Goal: Use online tool/utility: Use online tool/utility

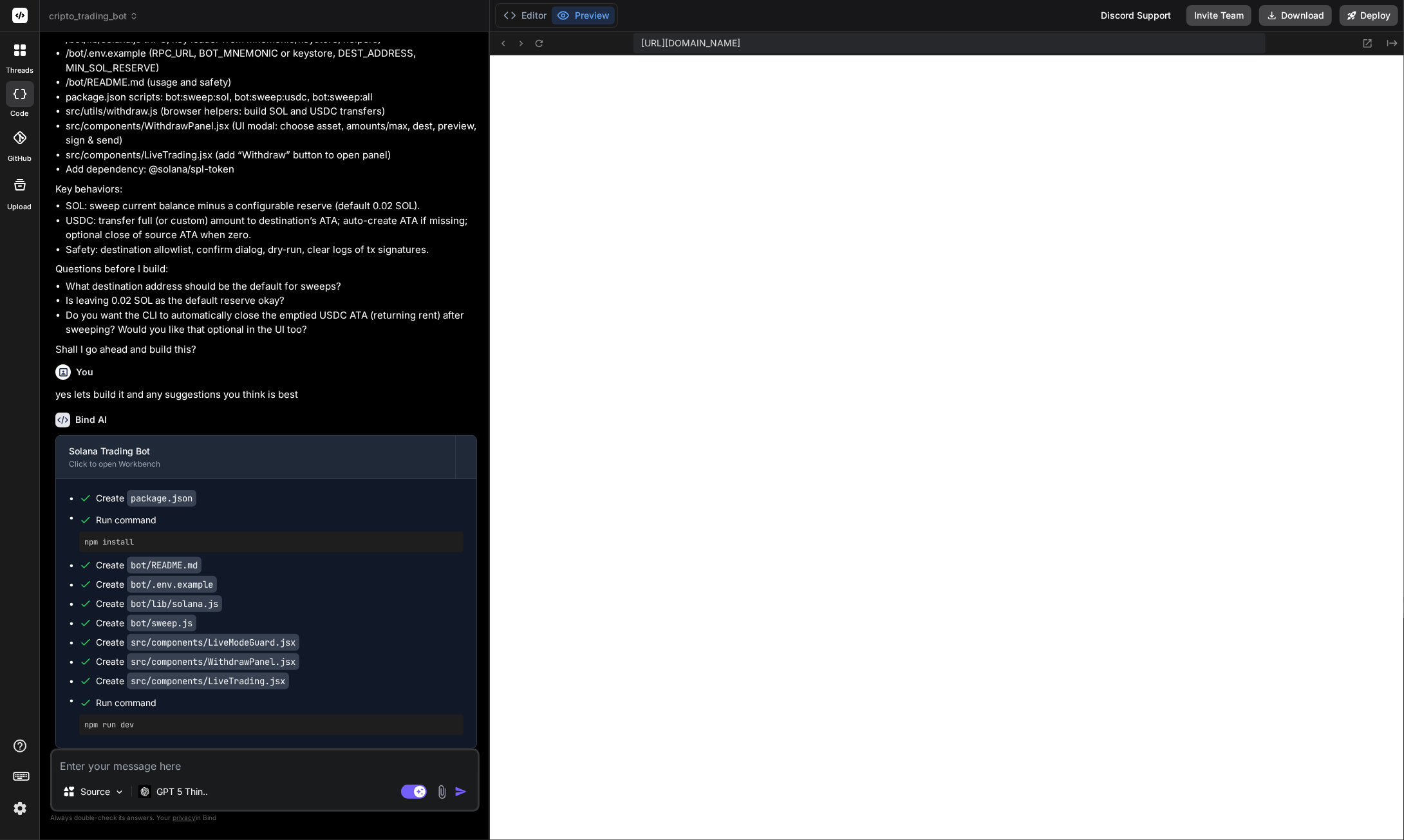
scroll to position [88537, 0]
click at [1298, 11] on button "Download" at bounding box center [1295, 15] width 72 height 21
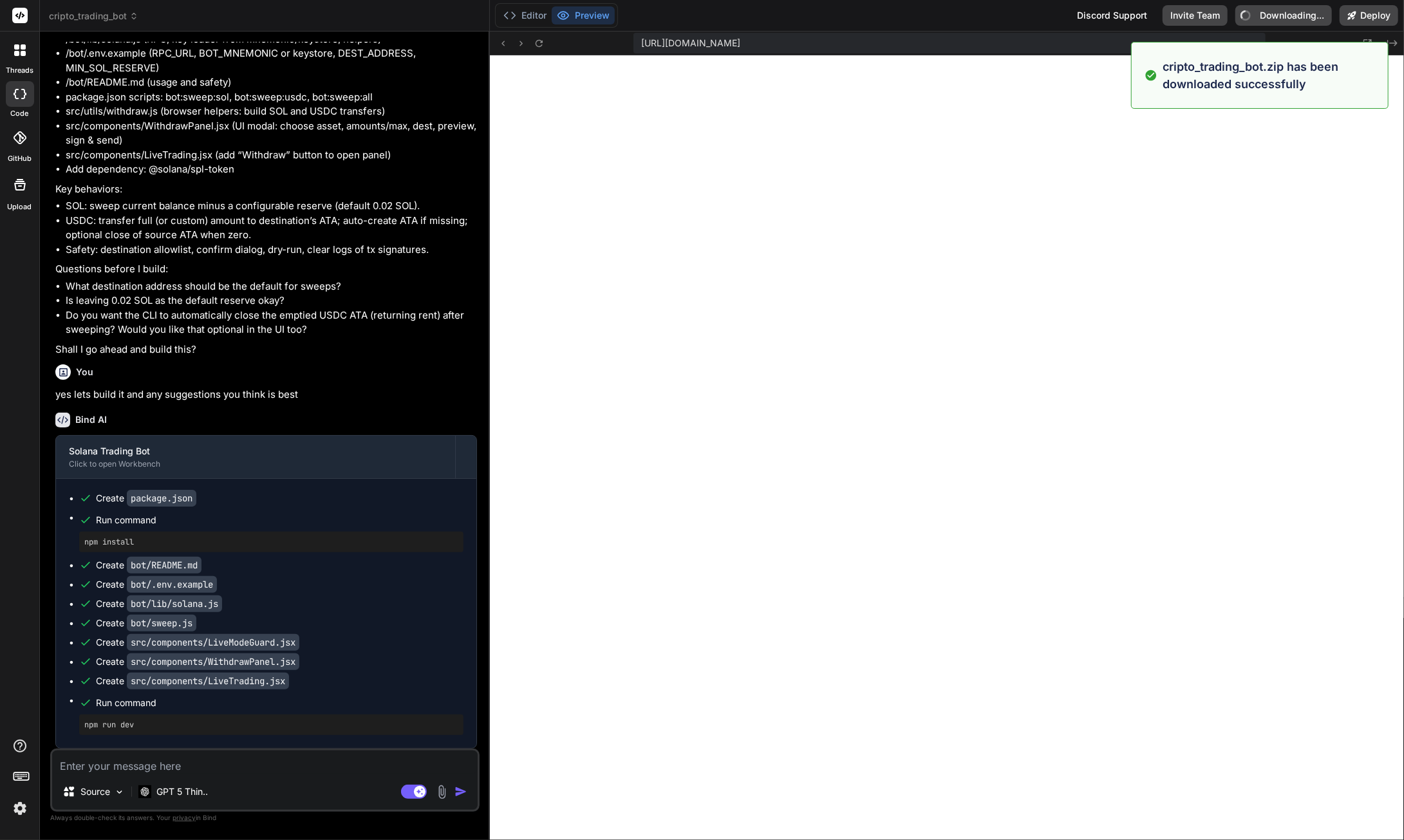
type textarea "x"
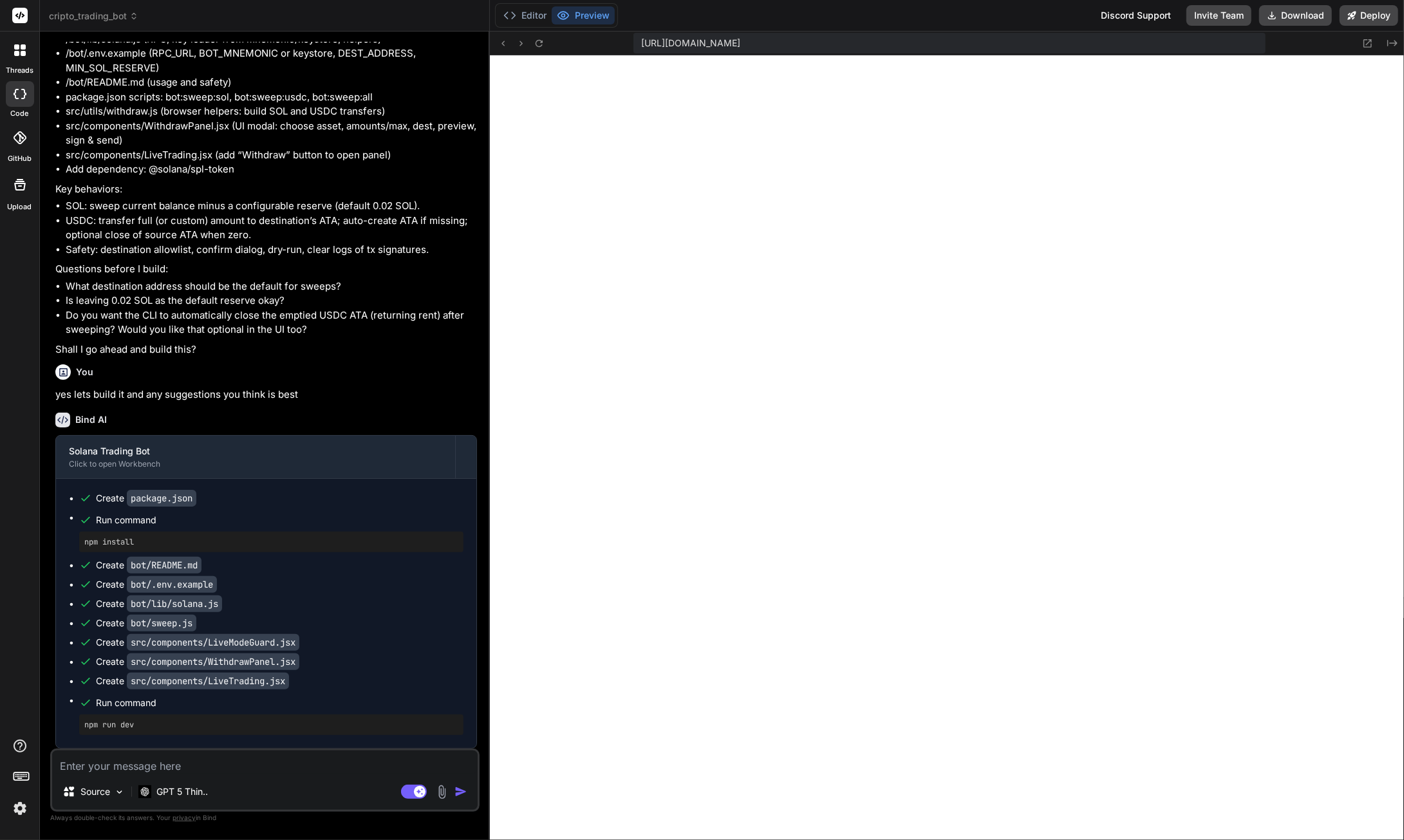
click at [169, 764] on textarea at bounding box center [264, 762] width 425 height 23
paste textarea "[plugin:vite:import-analysis] Failed to resolve import "@solana/spl-token" from…"
type textarea "[plugin:vite:import-analysis] Failed to resolve import "@solana/spl-token" from…"
type textarea "x"
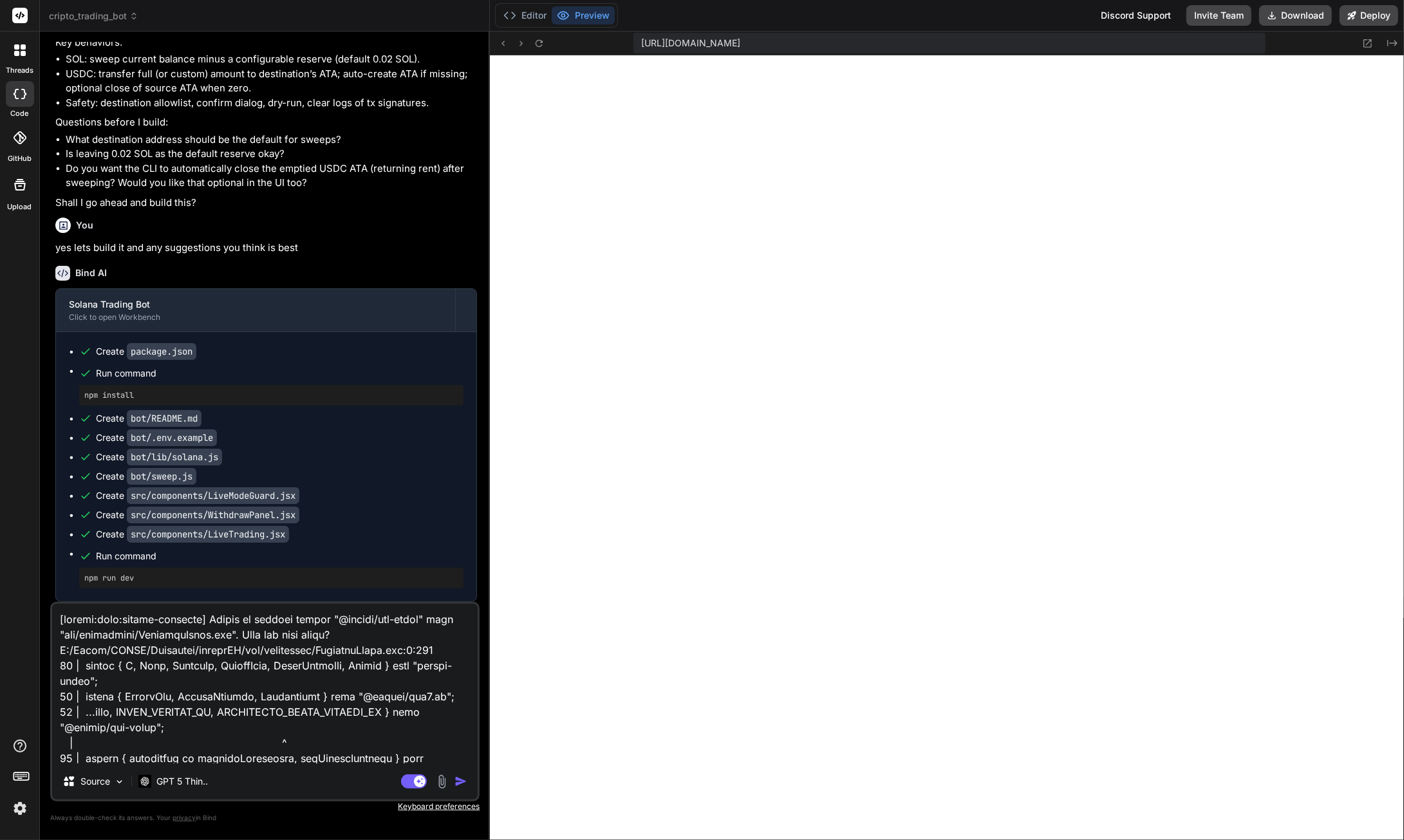
scroll to position [464, 0]
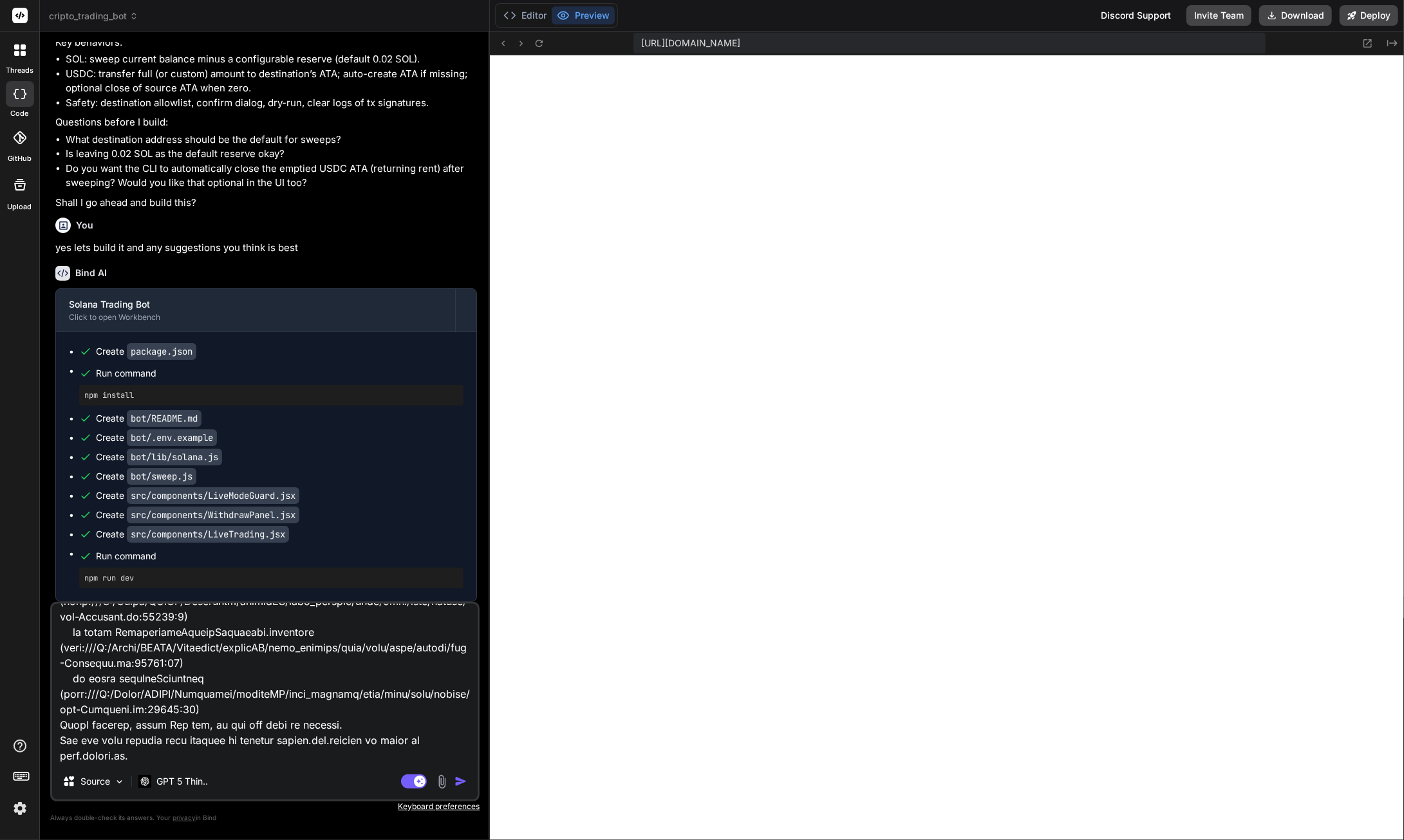
type textarea "[plugin:vite:import-analysis] Failed to resolve import "@solana/spl-token" from…"
click at [462, 779] on img "button" at bounding box center [461, 782] width 13 height 13
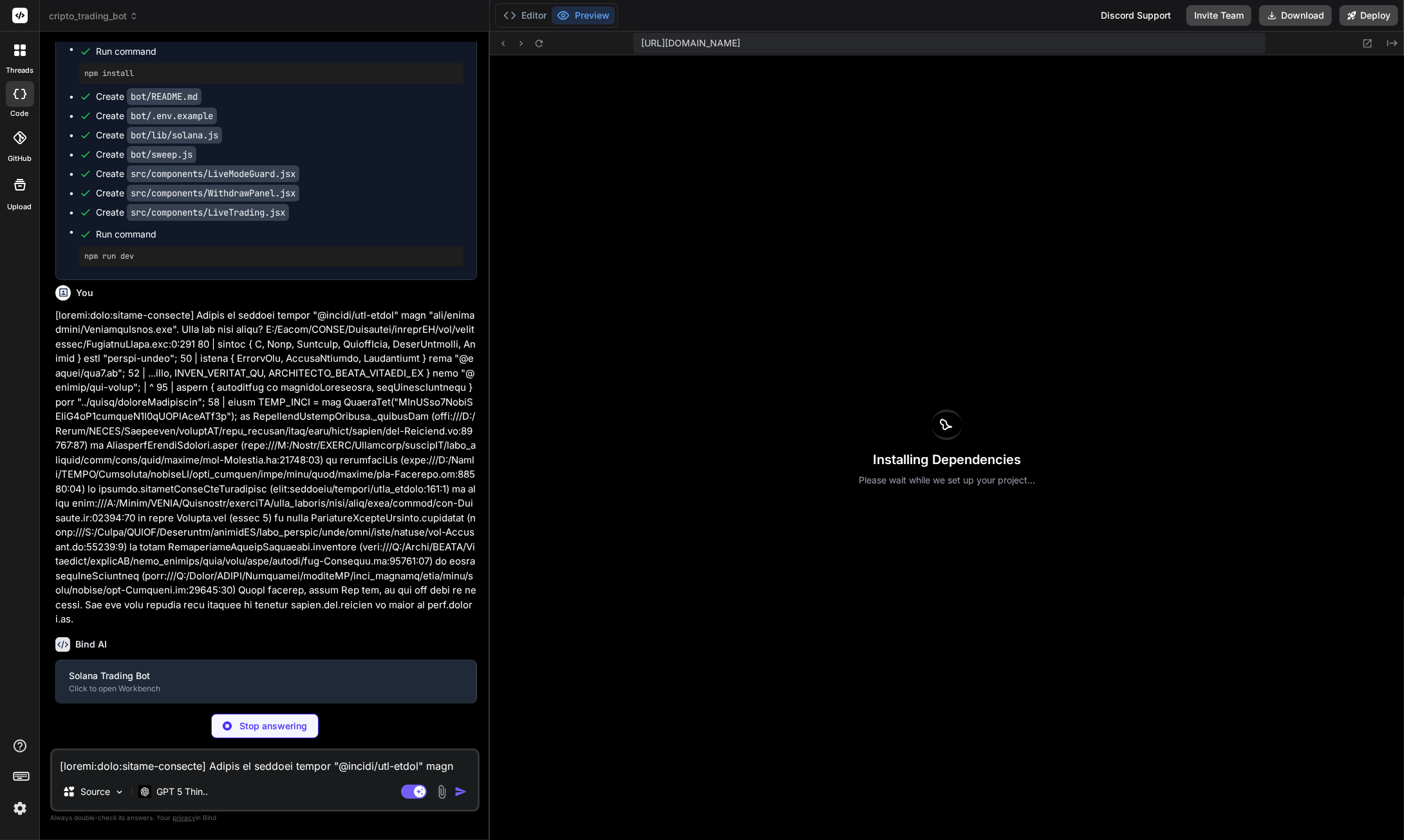
scroll to position [88974, 0]
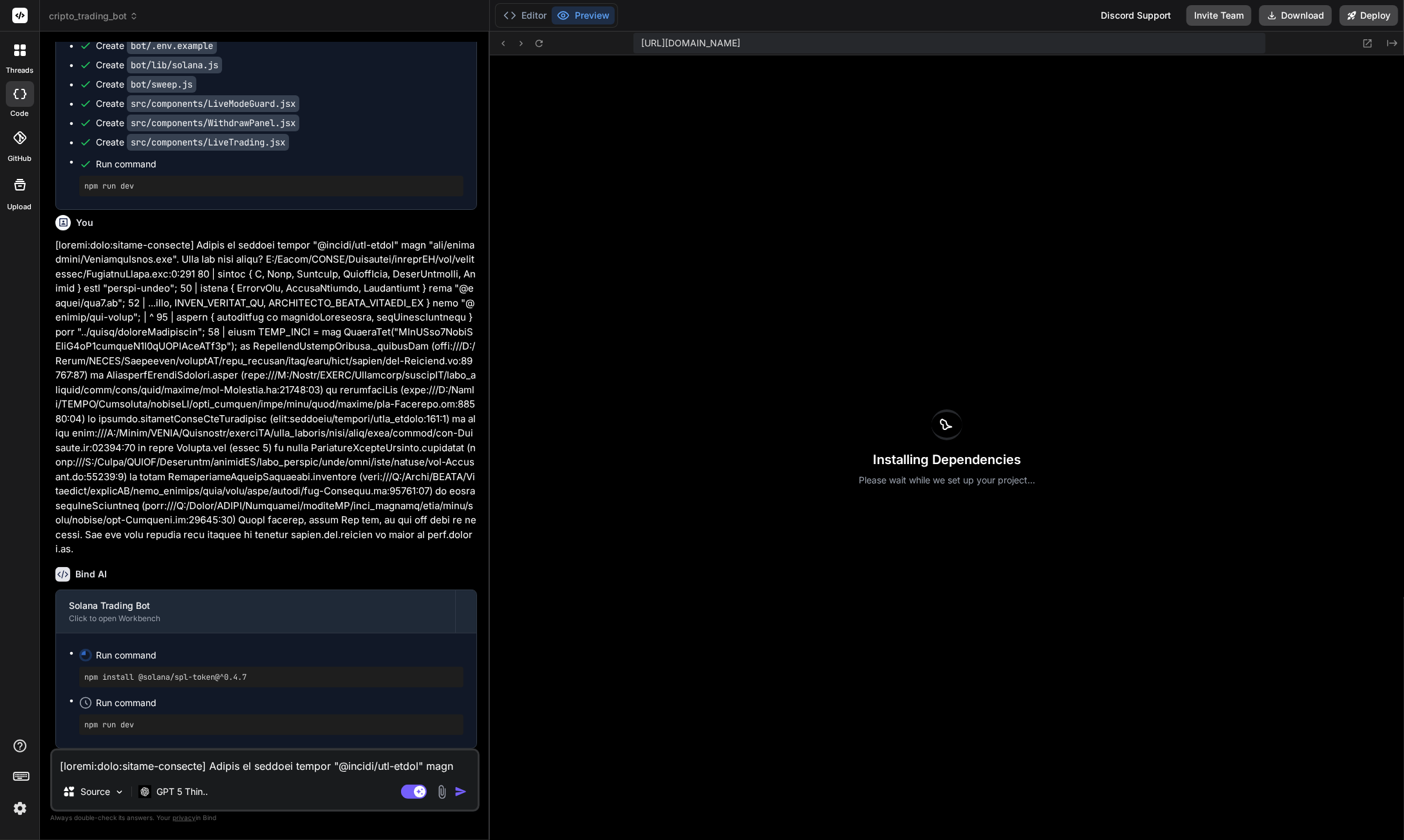
type textarea "x"
copy pre "npm install @solana/spl-token@^0.4.7"
drag, startPoint x: 251, startPoint y: 679, endPoint x: 7, endPoint y: 608, distance: 254.1
click at [62, 632] on div "Solana Trading Bot Click to open Workbench Run command npm install @solana/spl-…" at bounding box center [265, 669] width 421 height 159
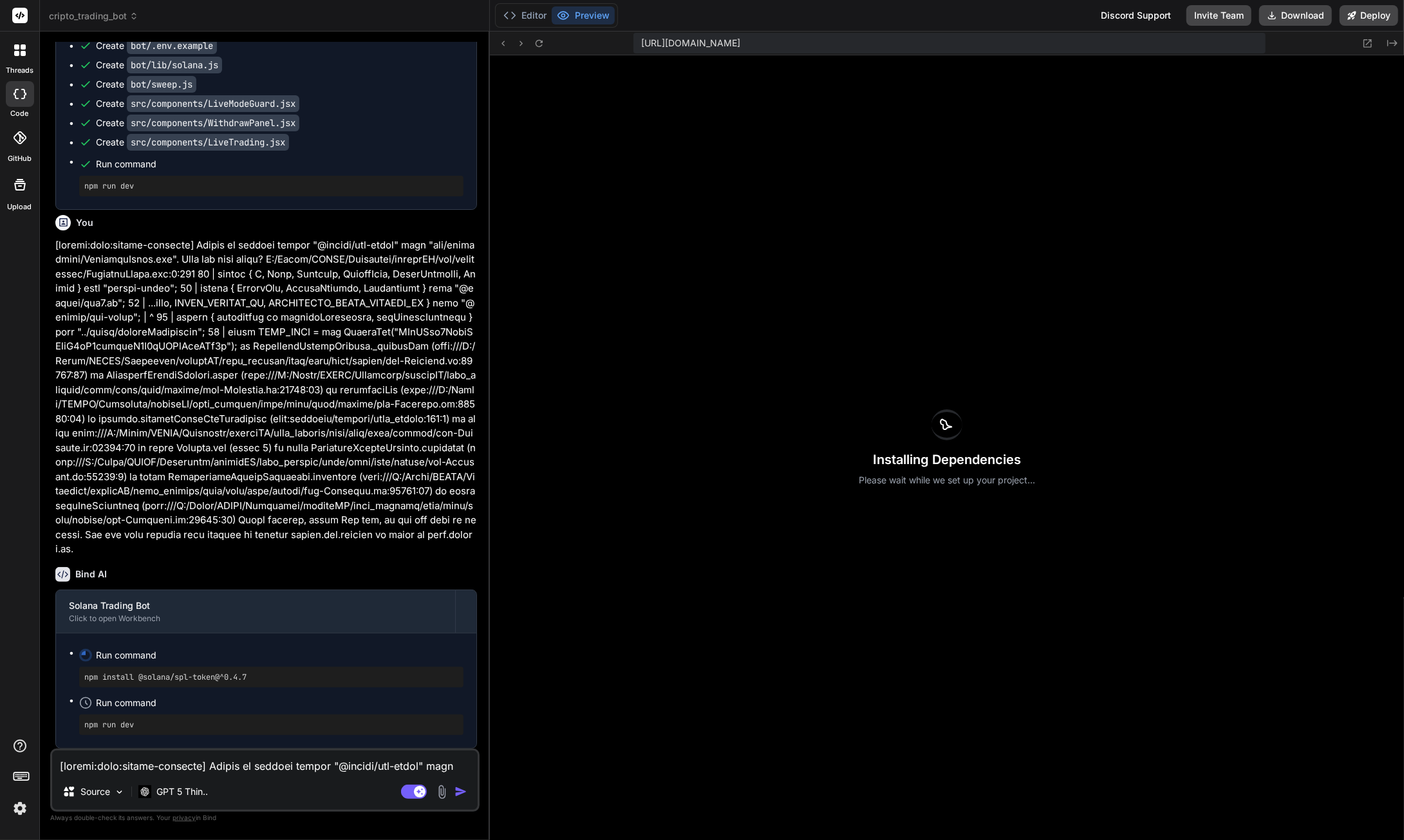
click at [125, 768] on textarea at bounding box center [264, 762] width 425 height 23
paste textarea "WithdrawPanel.jsx:4 Uncaught SyntaxError: The requested module '/node_modules/.…"
type textarea "WithdrawPanel.jsx:4 Uncaught SyntaxError: The requested module '/node_modules/.…"
type textarea "x"
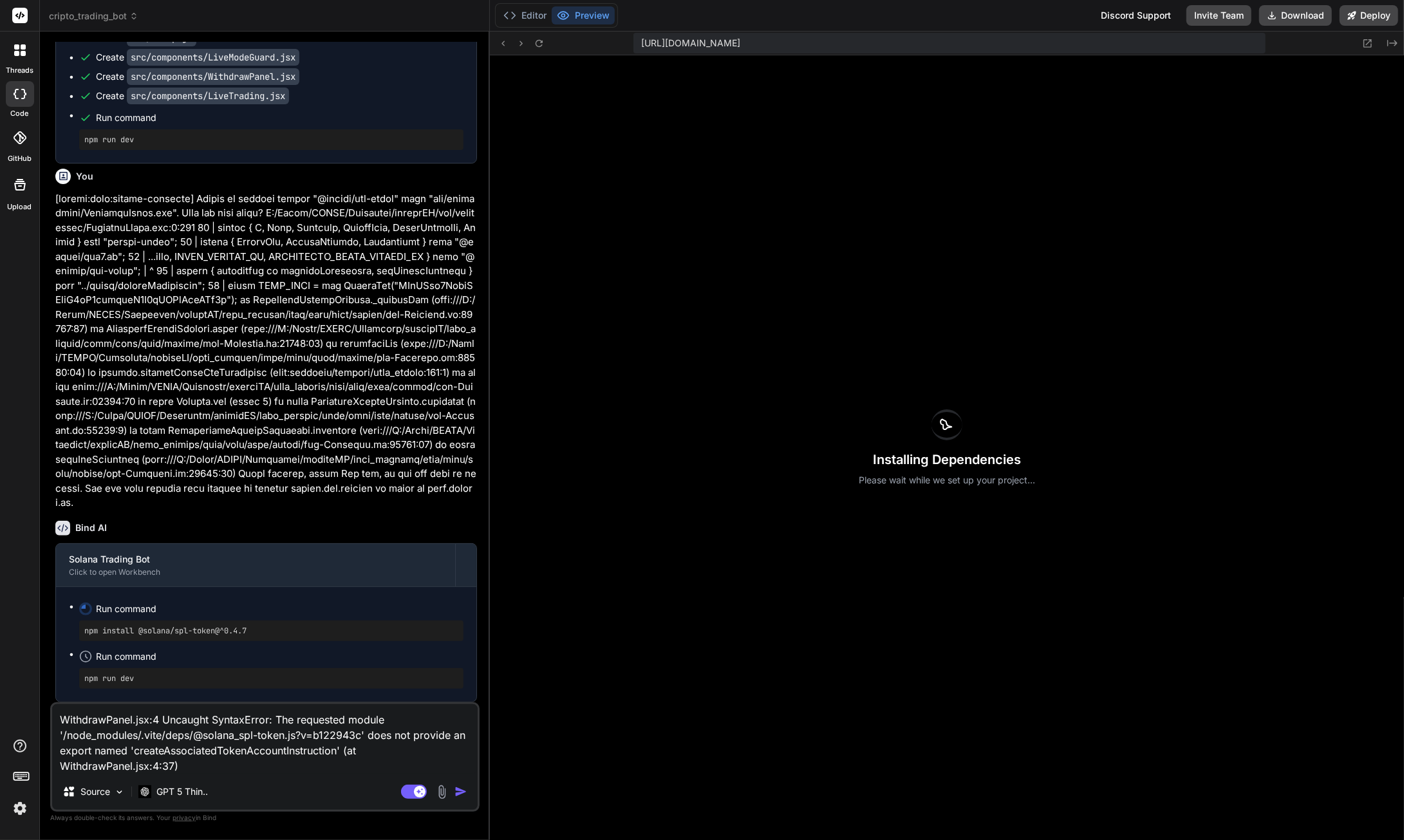
type textarea "WithdrawPanel.jsx:4 Uncaught SyntaxError: The requested module '/node_modules/.…"
click at [455, 791] on div "Agent Mode. When this toggle is activated, AI automatically makes decisions, re…" at bounding box center [436, 791] width 74 height 15
click at [465, 791] on img "button" at bounding box center [461, 791] width 13 height 13
type textarea "x"
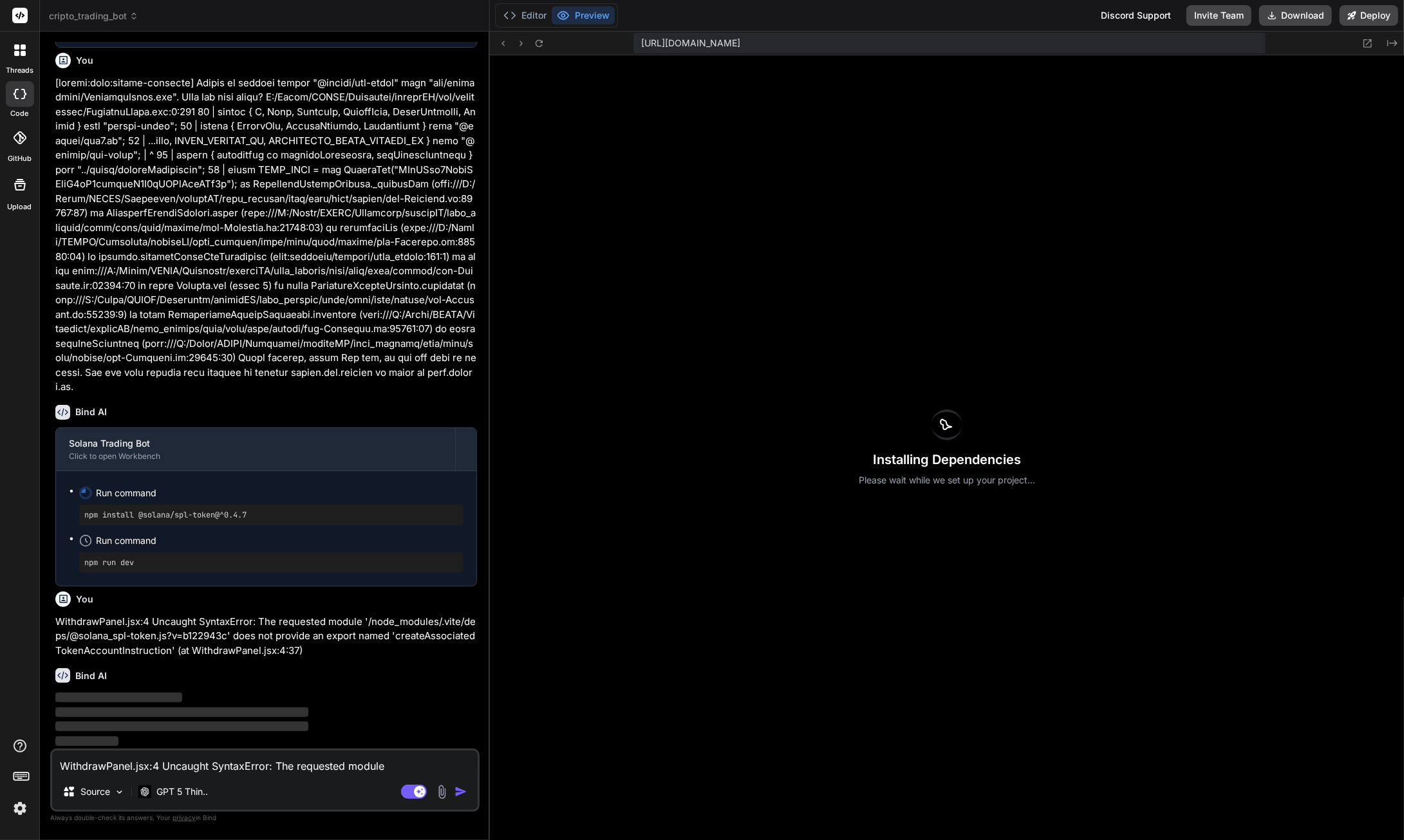
scroll to position [89238, 0]
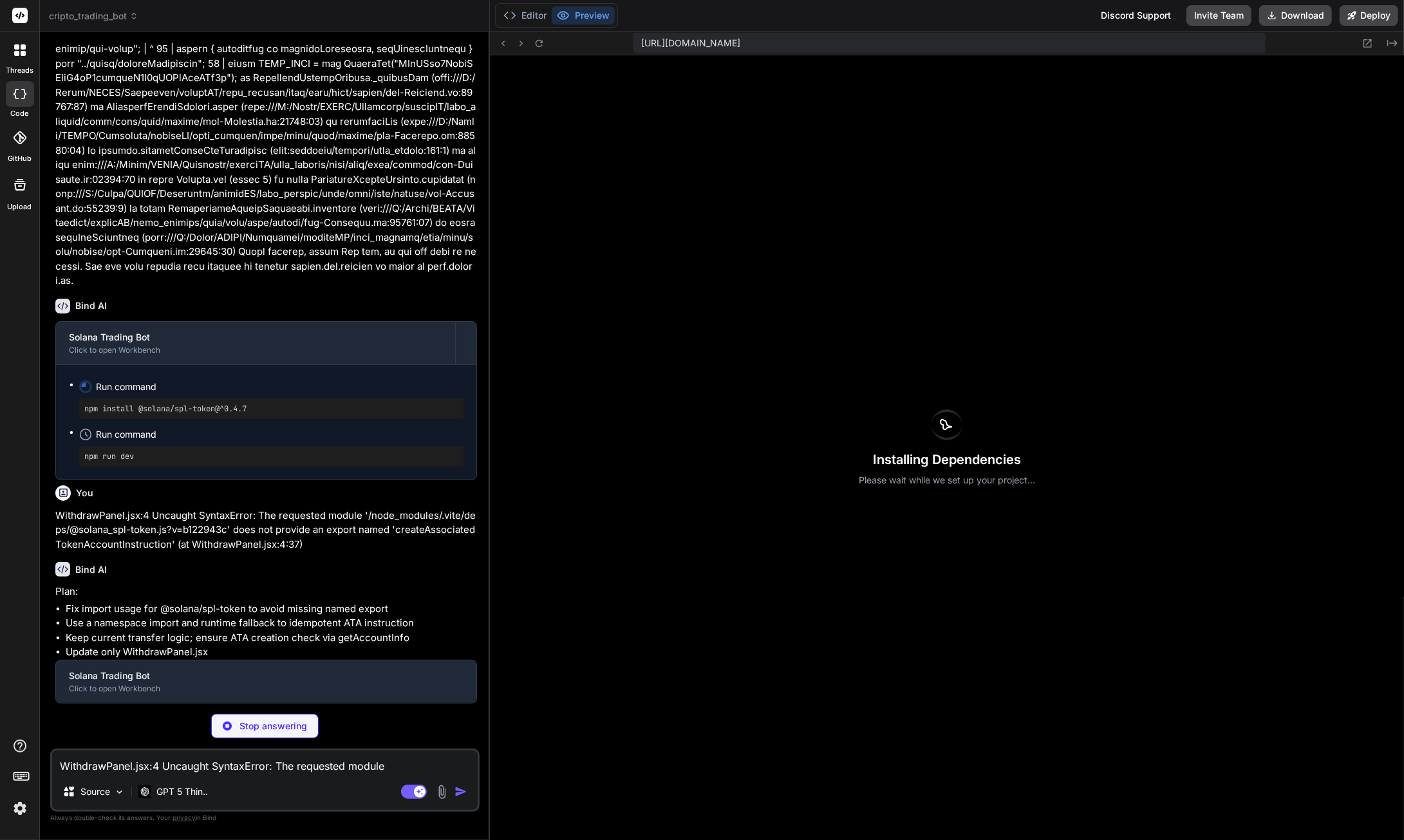
type textarea "x"
type textarea "); }; export default WithdrawPanel;"
type textarea "x"
